Goal: Download file/media

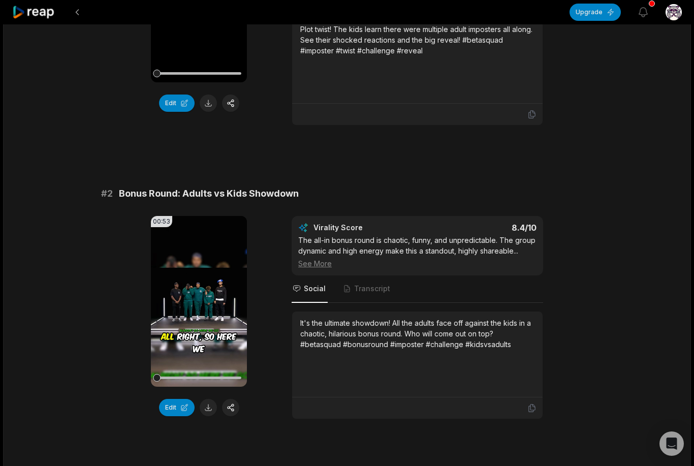
scroll to position [258, 0]
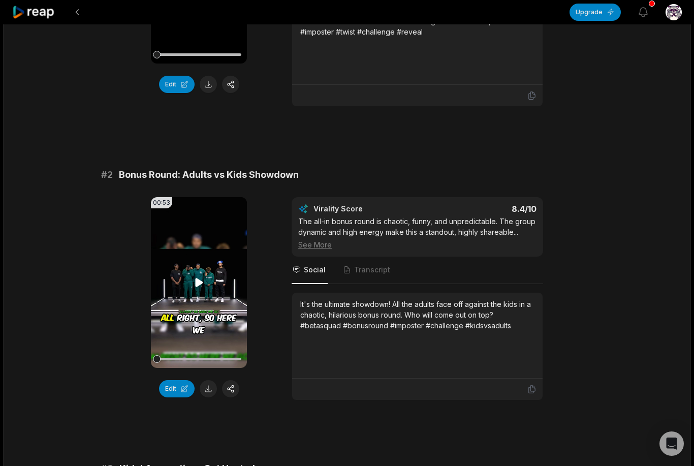
click at [204, 280] on icon at bounding box center [199, 282] width 12 height 12
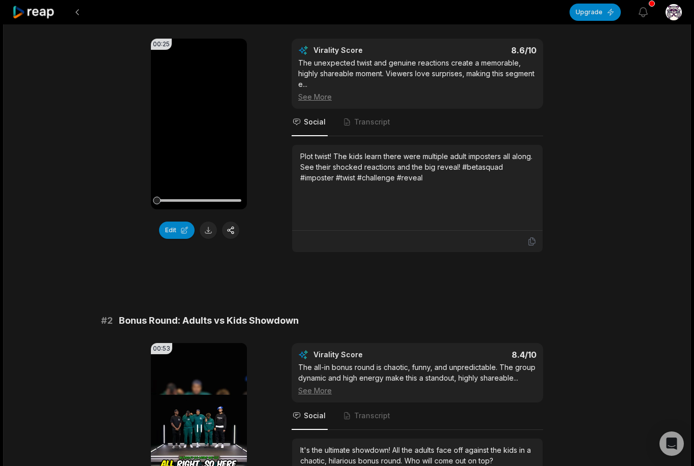
scroll to position [0, 0]
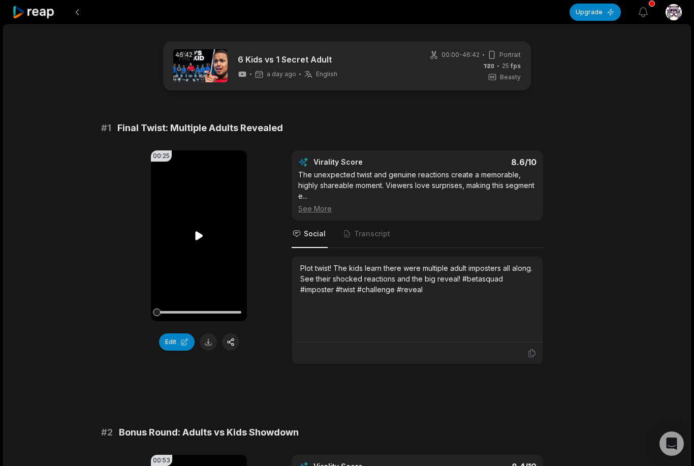
click at [208, 255] on video "Your browser does not support mp4 format." at bounding box center [199, 235] width 96 height 171
click at [213, 339] on button at bounding box center [208, 341] width 17 height 17
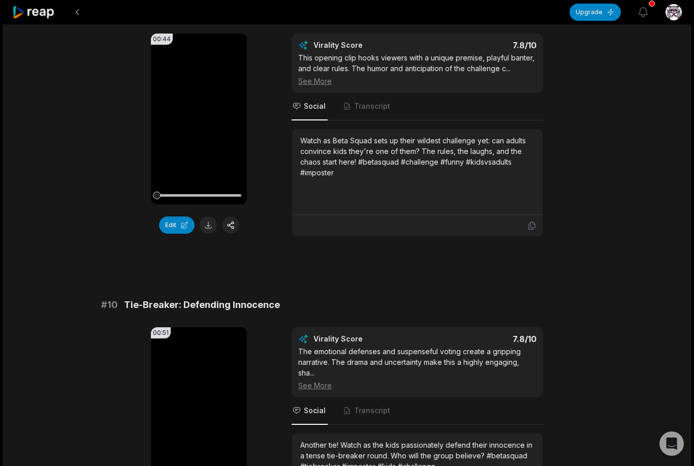
scroll to position [2653, 0]
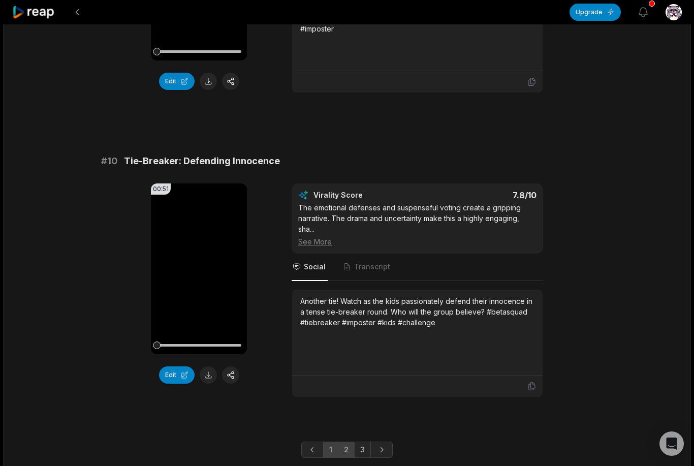
click at [349, 442] on link "2" at bounding box center [346, 450] width 17 height 16
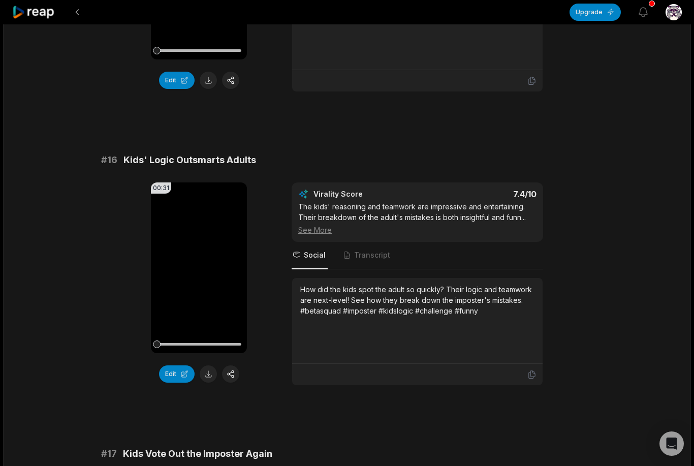
scroll to position [1805, 0]
